Goal: Download file/media

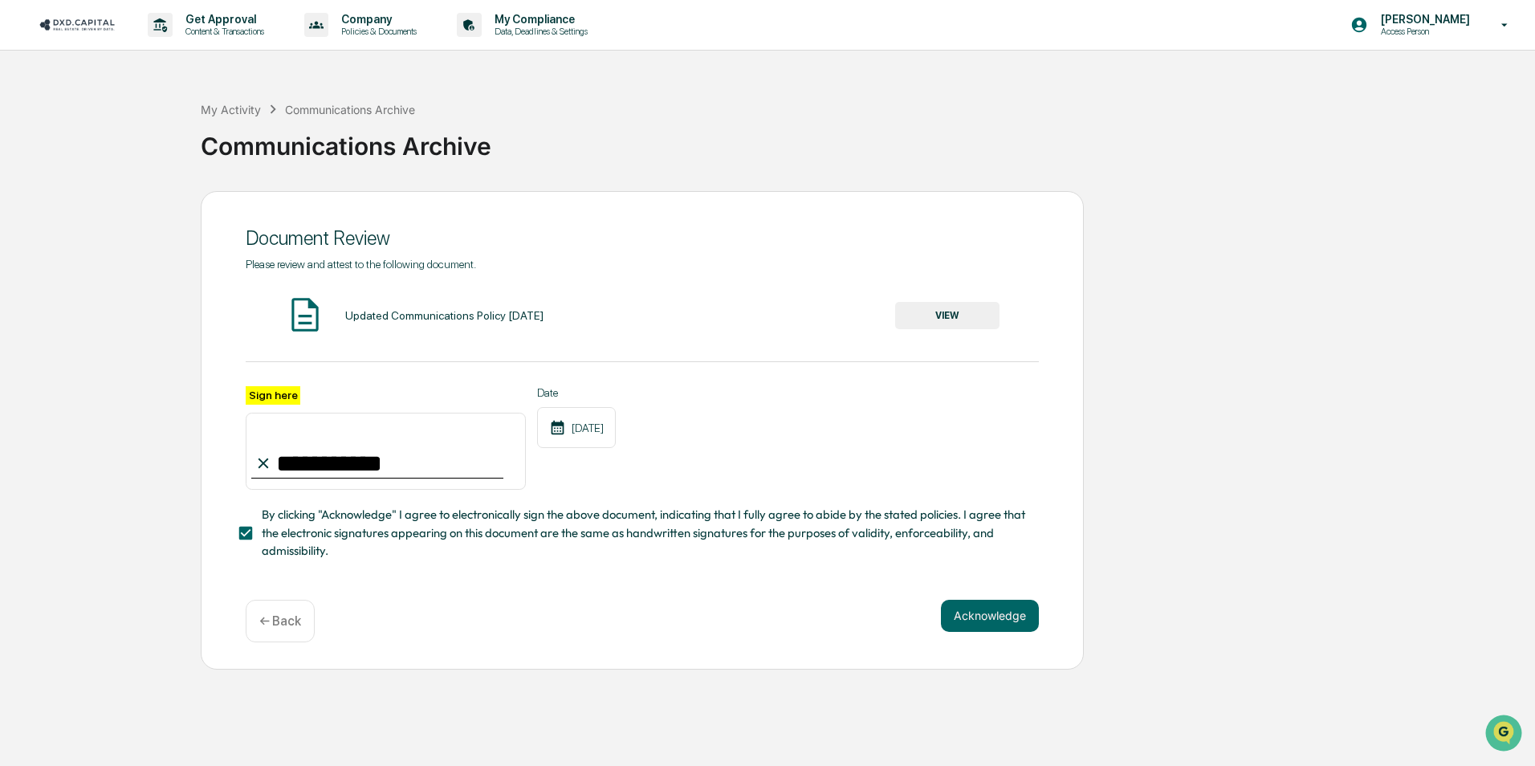
click at [928, 310] on button "VIEW" at bounding box center [947, 315] width 104 height 27
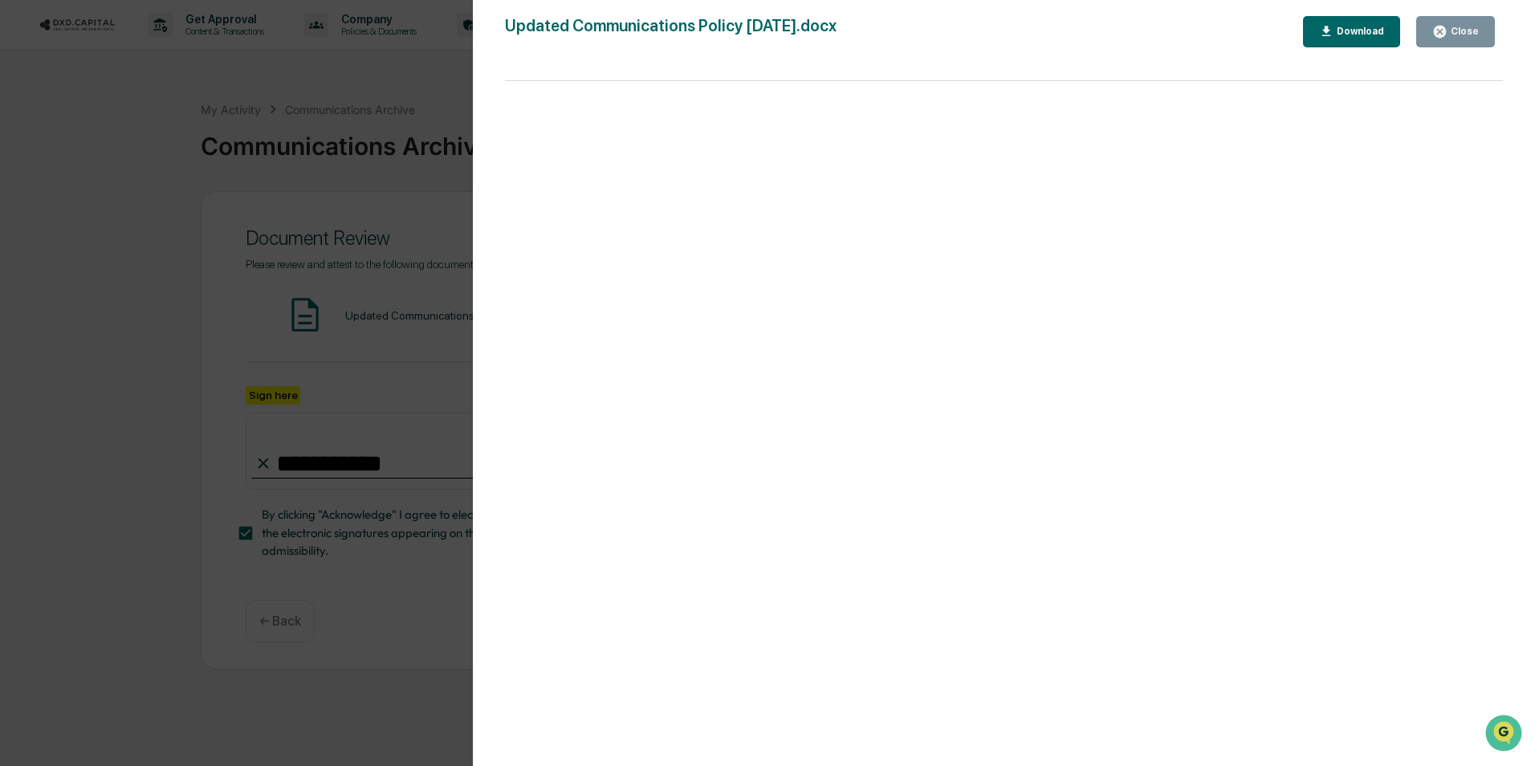
click at [1343, 43] on button "Download" at bounding box center [1352, 31] width 98 height 31
click at [397, 85] on div "Version History [DATE] 05:36 PM [PERSON_NAME] [DATE] 05:36 PM [PERSON_NAME] [DA…" at bounding box center [767, 383] width 1535 height 766
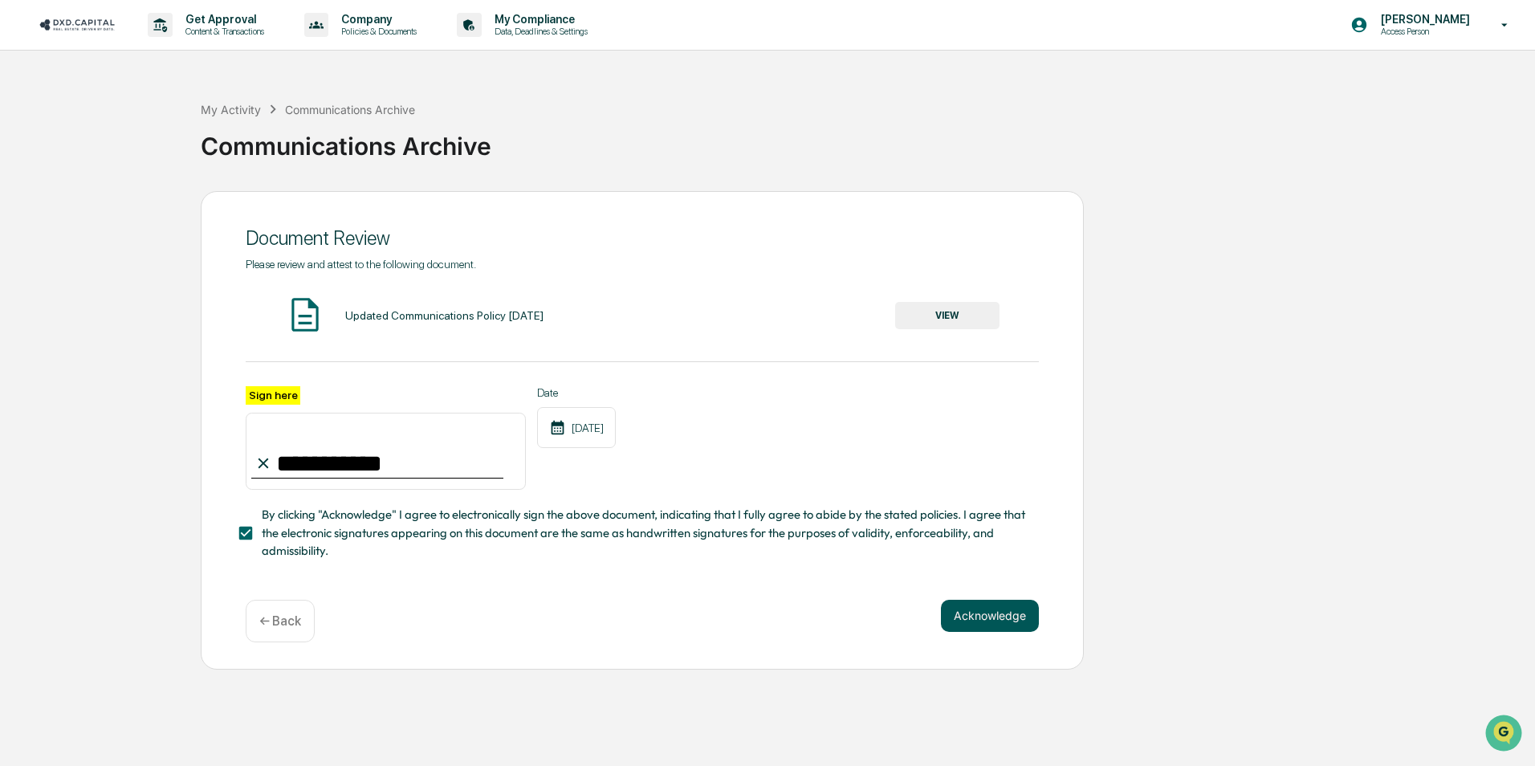
click at [985, 621] on button "Acknowledge" at bounding box center [990, 616] width 98 height 32
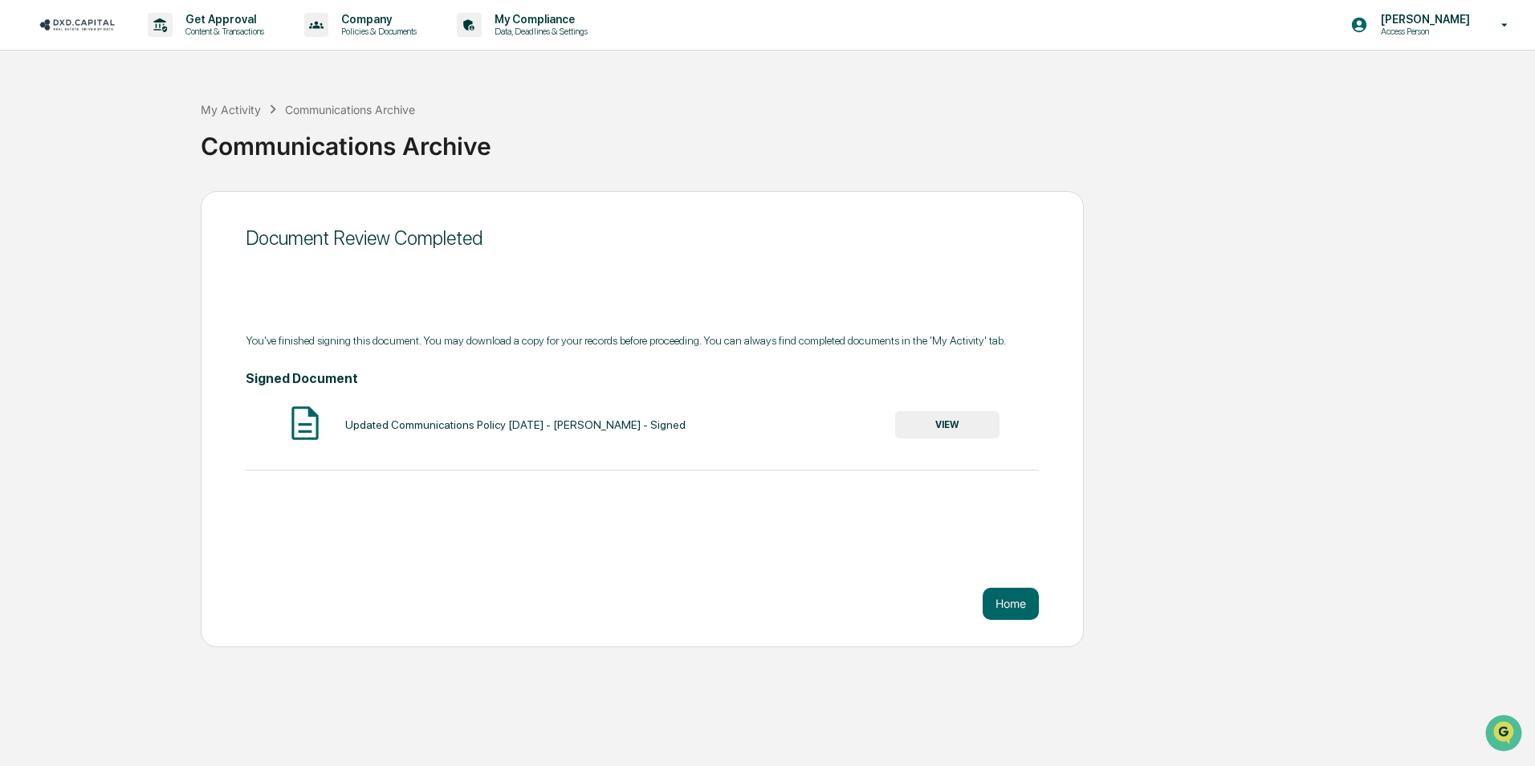
click at [933, 424] on button "VIEW" at bounding box center [947, 424] width 104 height 27
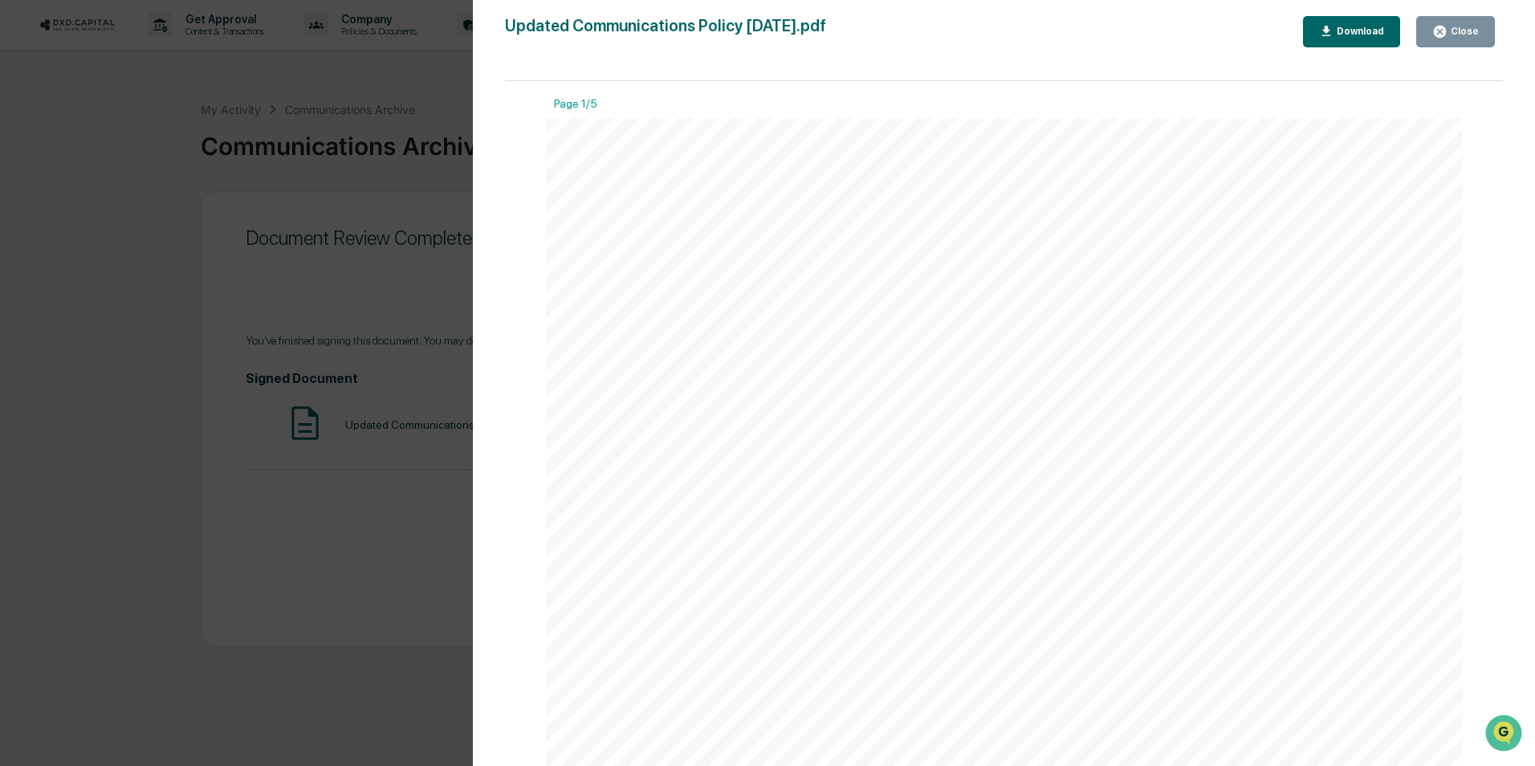
click at [1470, 40] on button "Close" at bounding box center [1455, 31] width 79 height 31
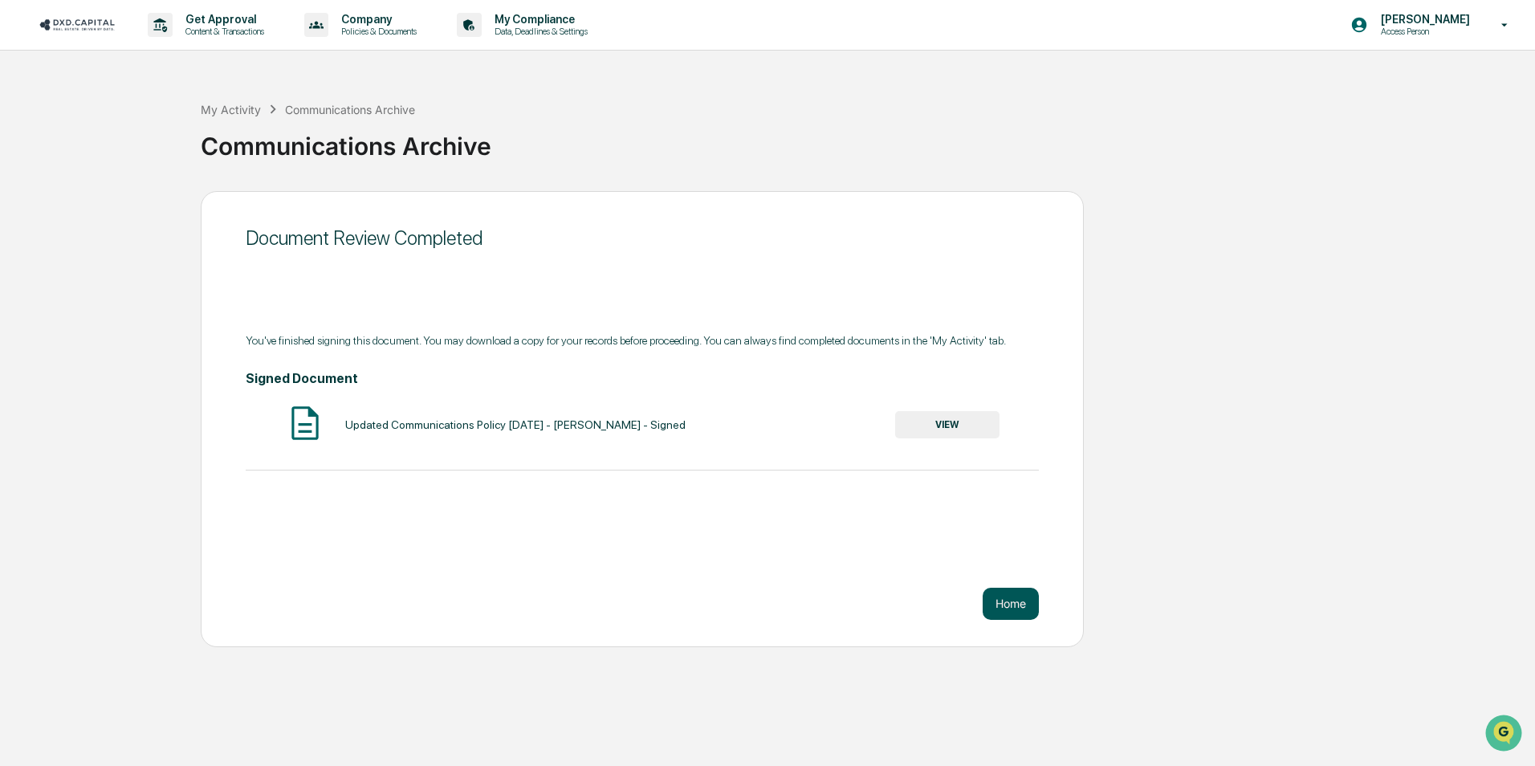
click at [1012, 606] on button "Home" at bounding box center [1011, 604] width 56 height 32
